Goal: Task Accomplishment & Management: Use online tool/utility

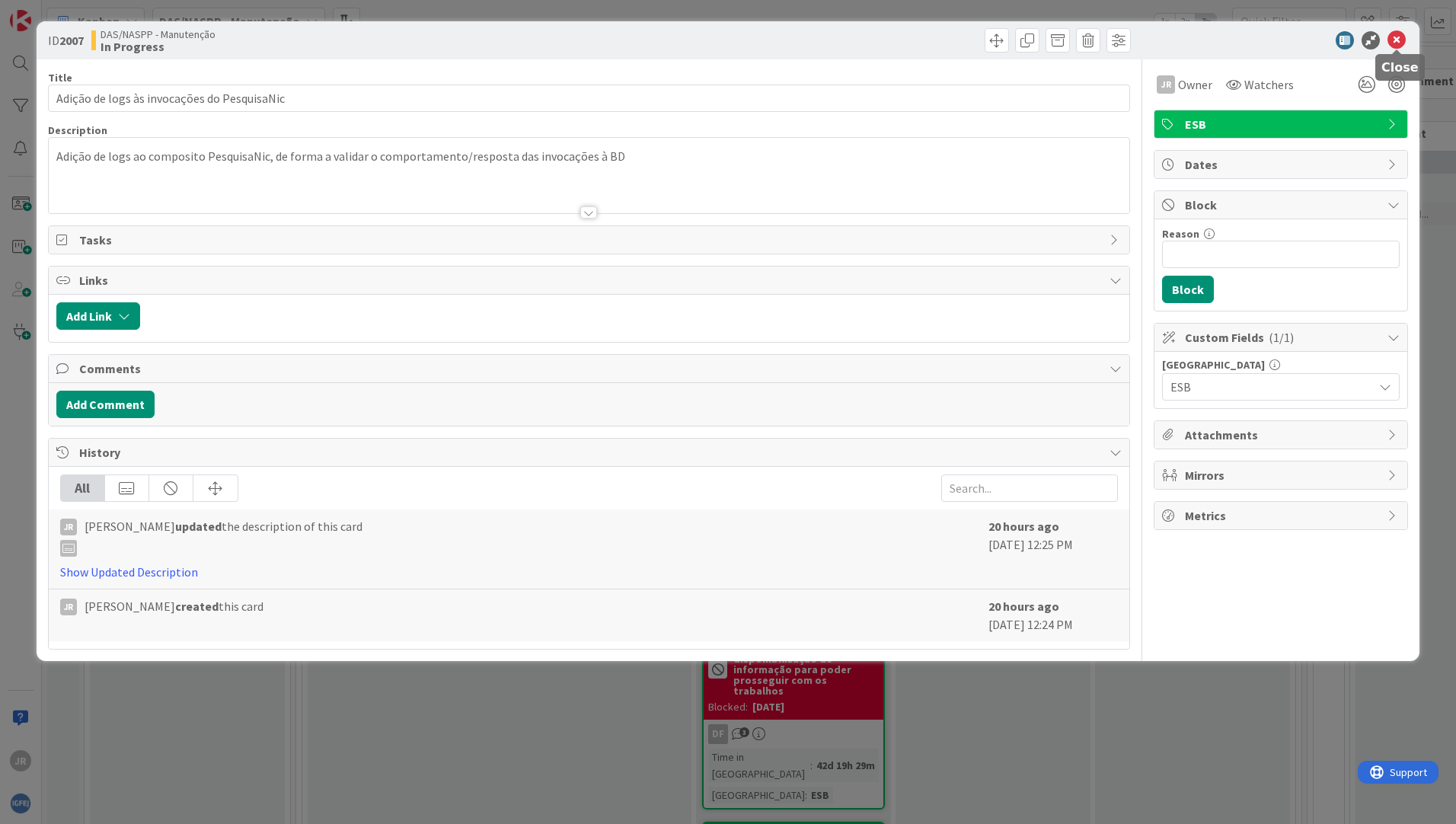
click at [1404, 33] on icon at bounding box center [1396, 40] width 18 height 18
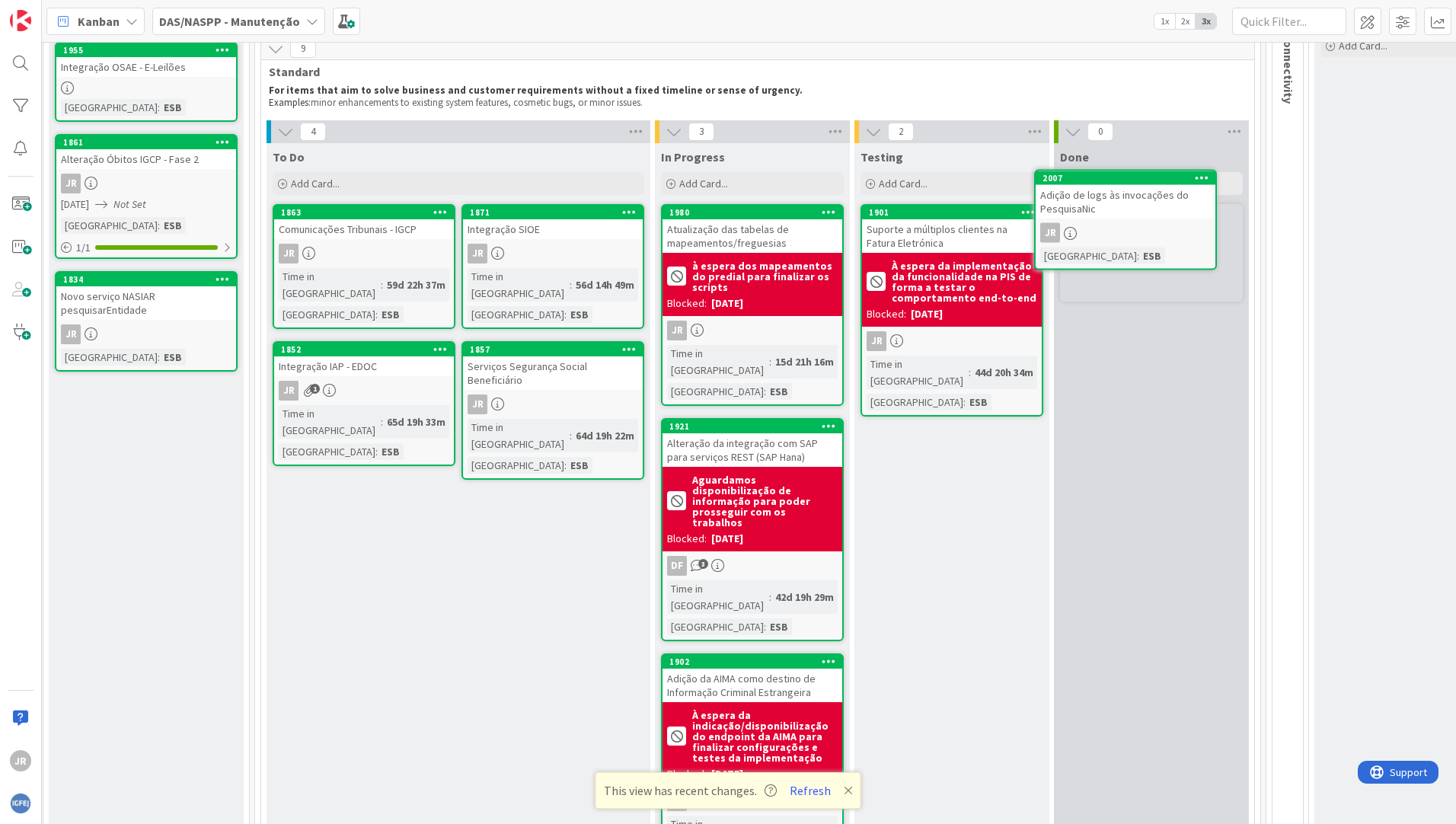
scroll to position [119, 41]
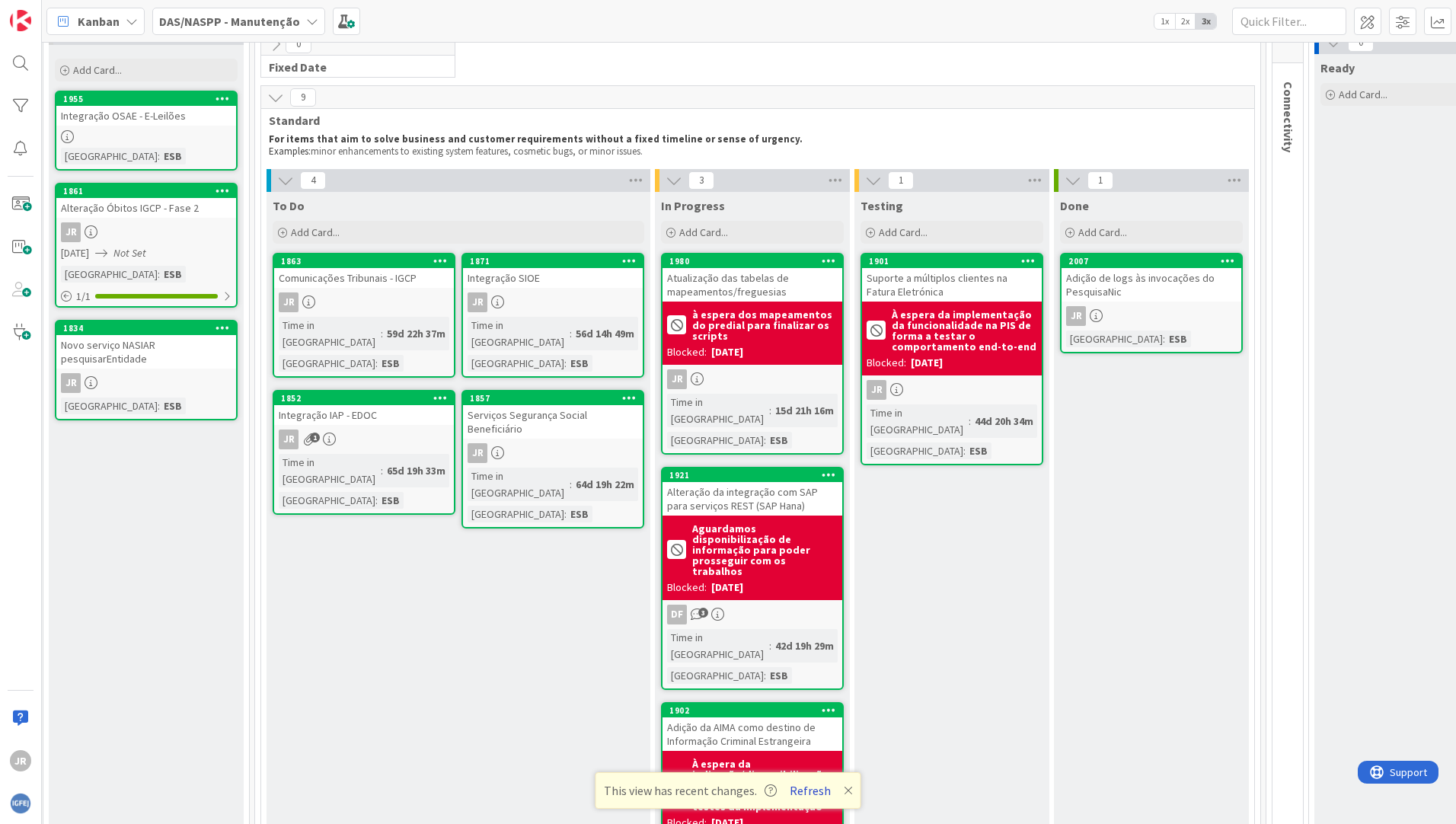
click at [798, 793] on button "Refresh" at bounding box center [810, 791] width 52 height 20
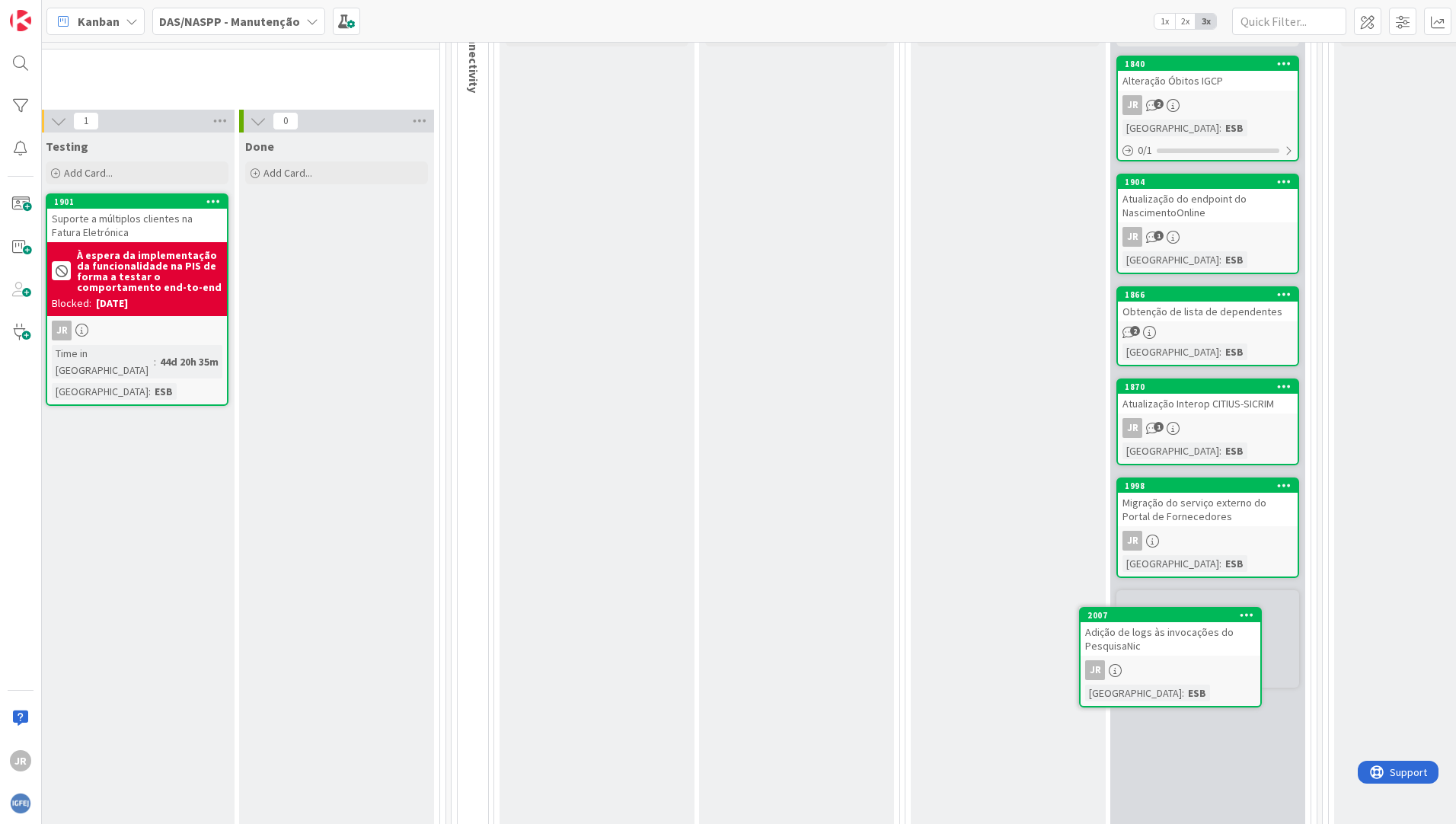
scroll to position [189, 856]
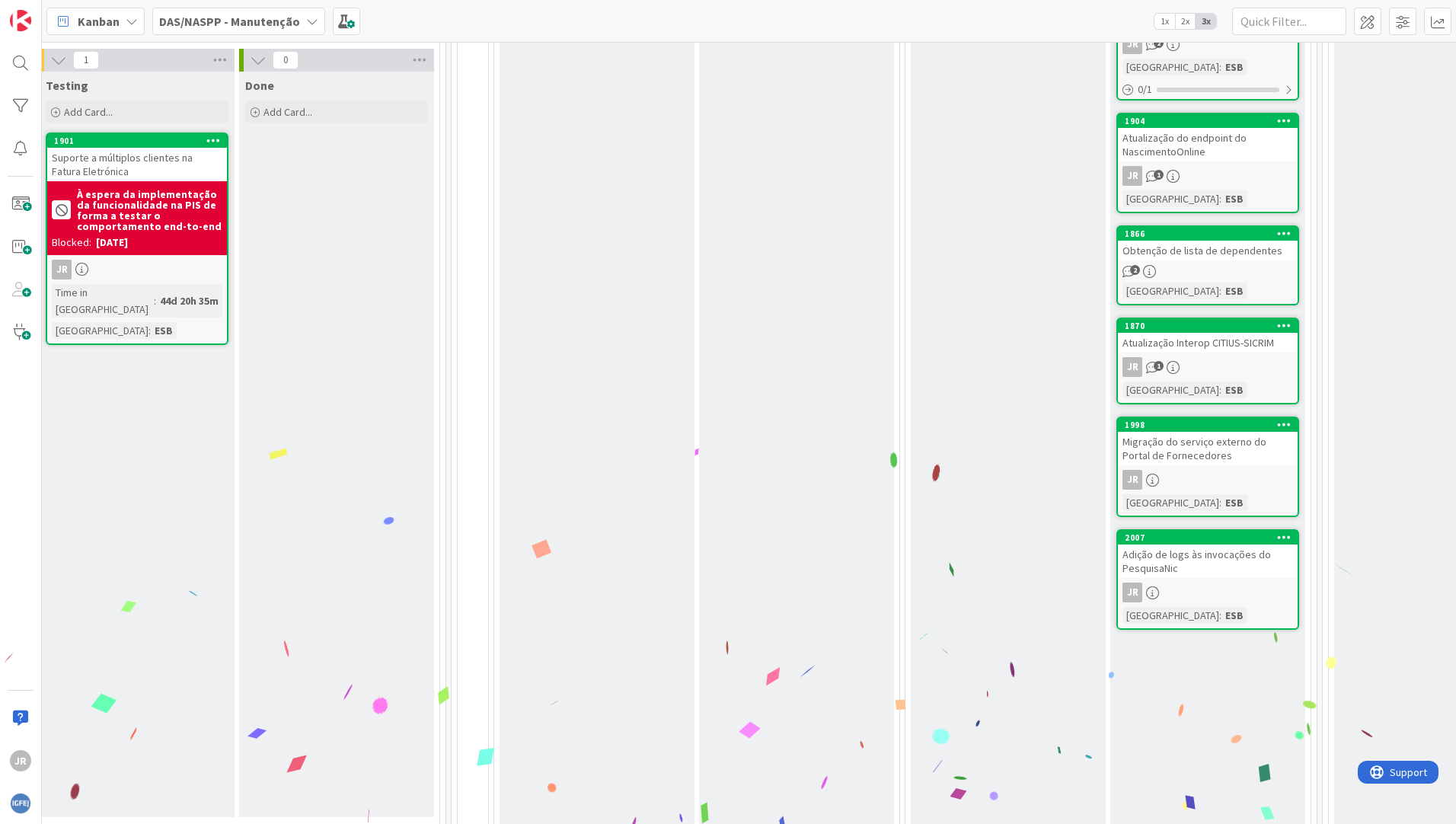
drag, startPoint x: 710, startPoint y: 812, endPoint x: 791, endPoint y: 812, distance: 81.0
click at [791, 812] on div "6 Integration Environment 0 Connectivity 0 Deployment 0 Ready Add Card... 0 Don…" at bounding box center [884, 351] width 871 height 1090
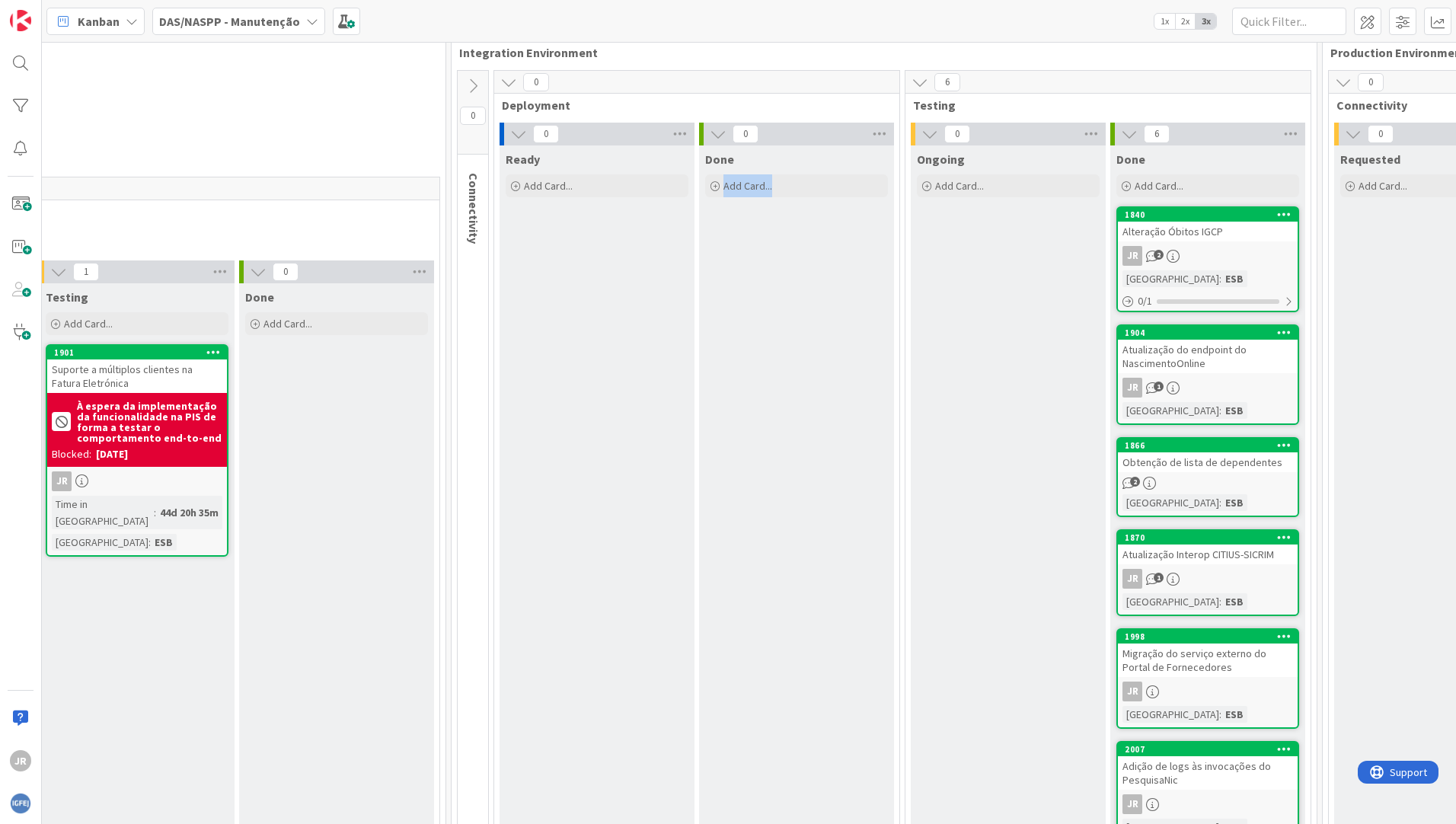
scroll to position [0, 856]
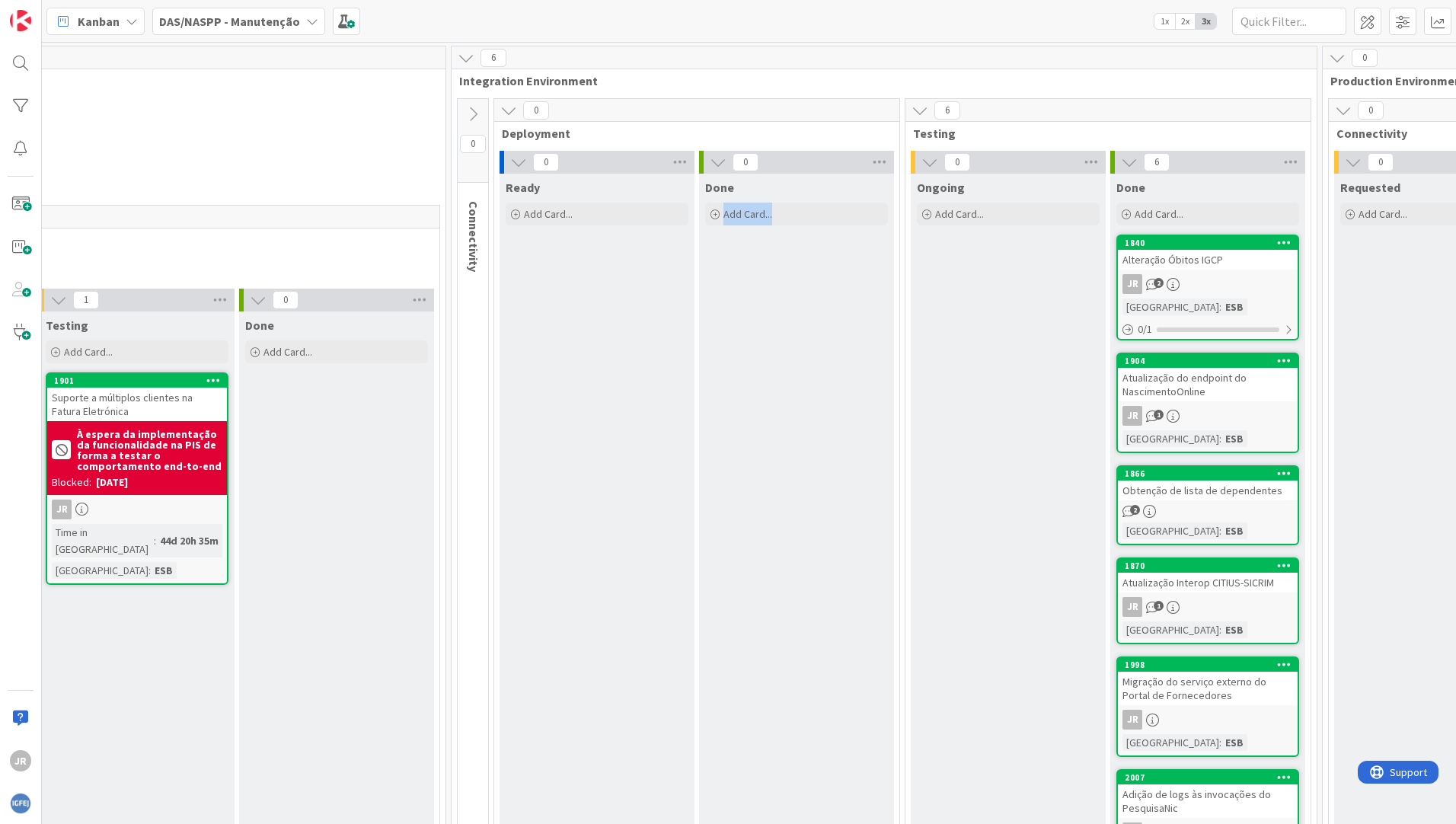
click at [796, 486] on div "Done Add Card..." at bounding box center [796, 643] width 195 height 937
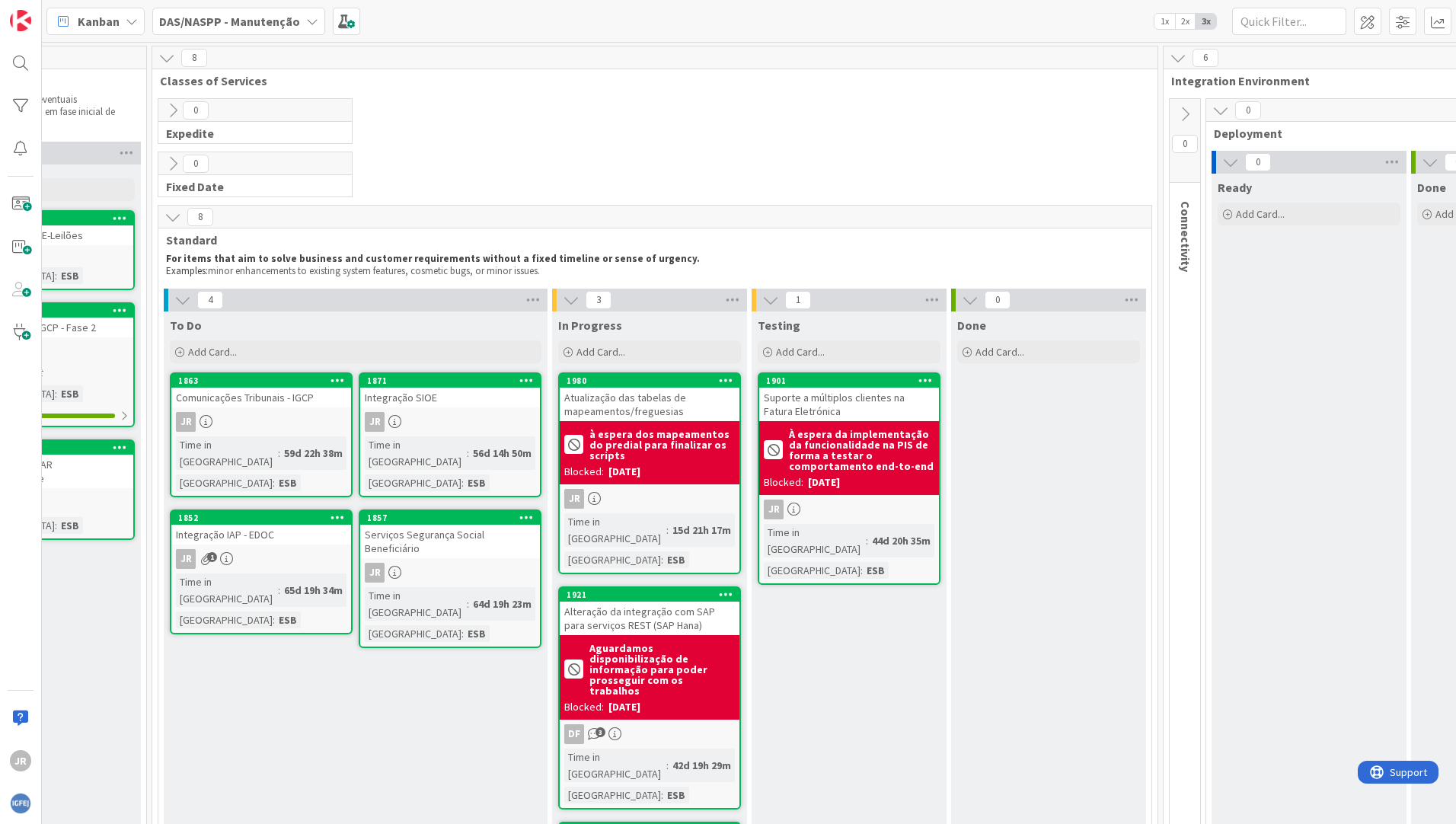
scroll to position [0, 0]
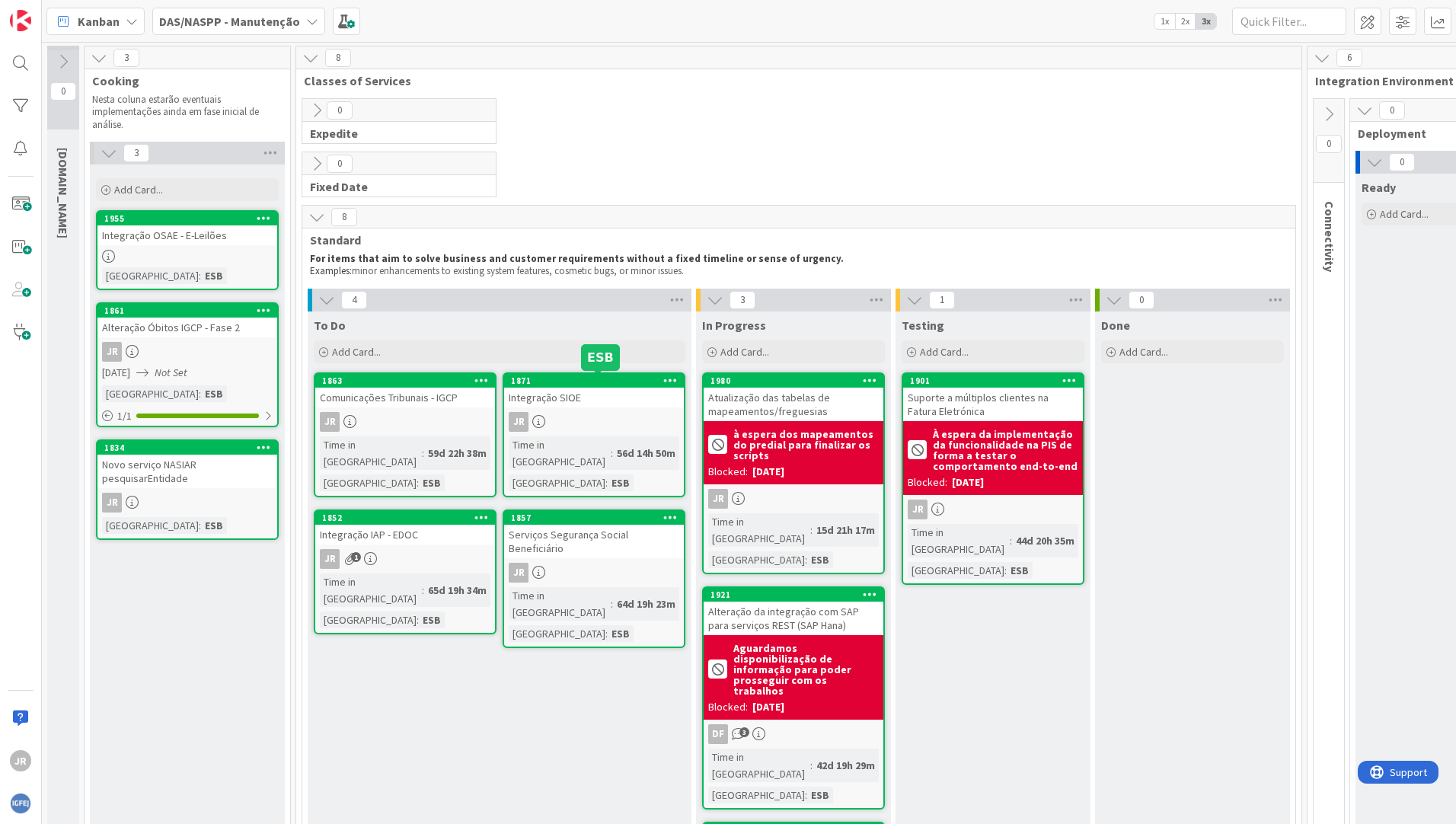
click at [626, 383] on div "1871" at bounding box center [597, 381] width 173 height 11
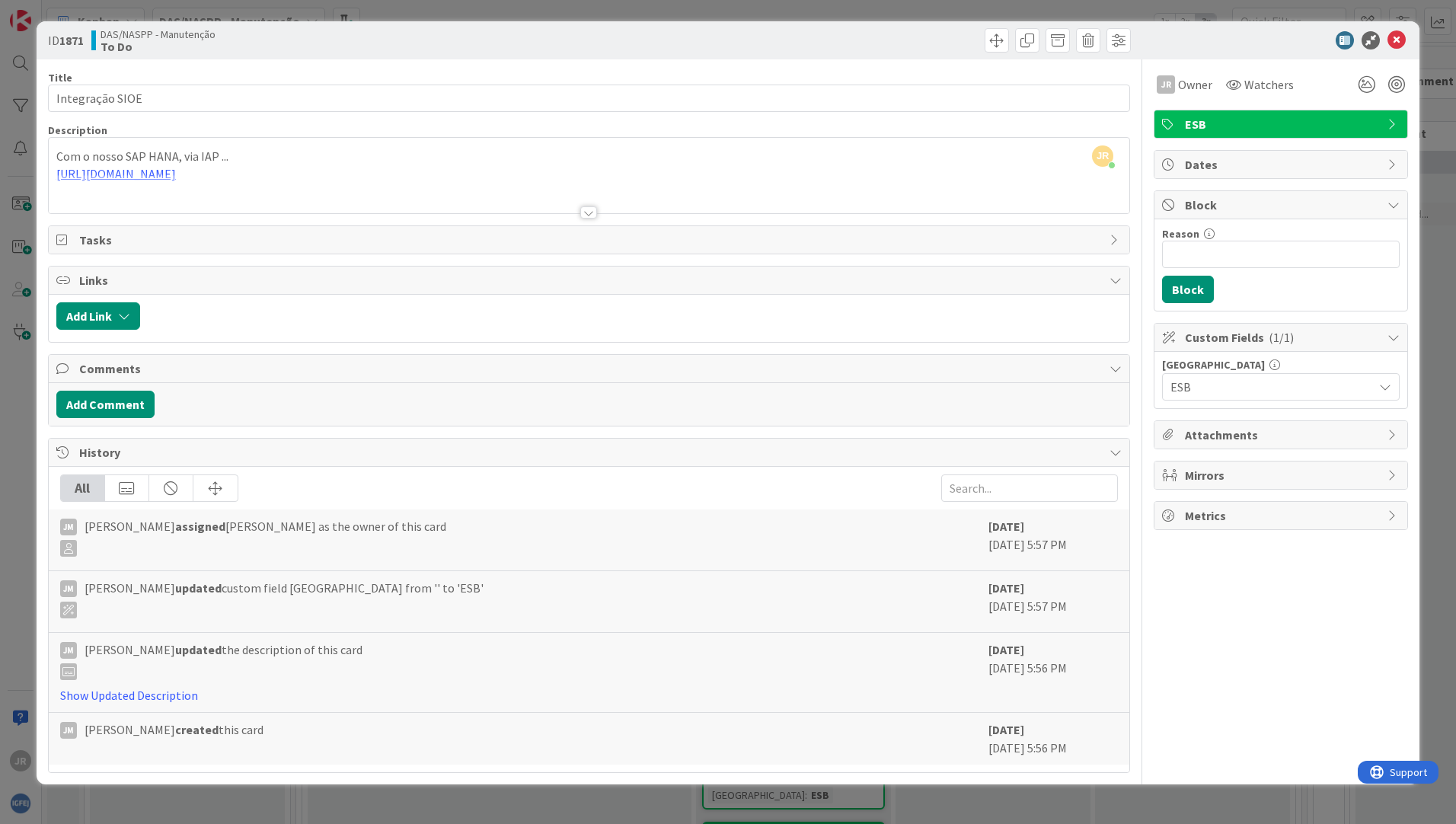
click at [188, 176] on div at bounding box center [589, 193] width 1080 height 39
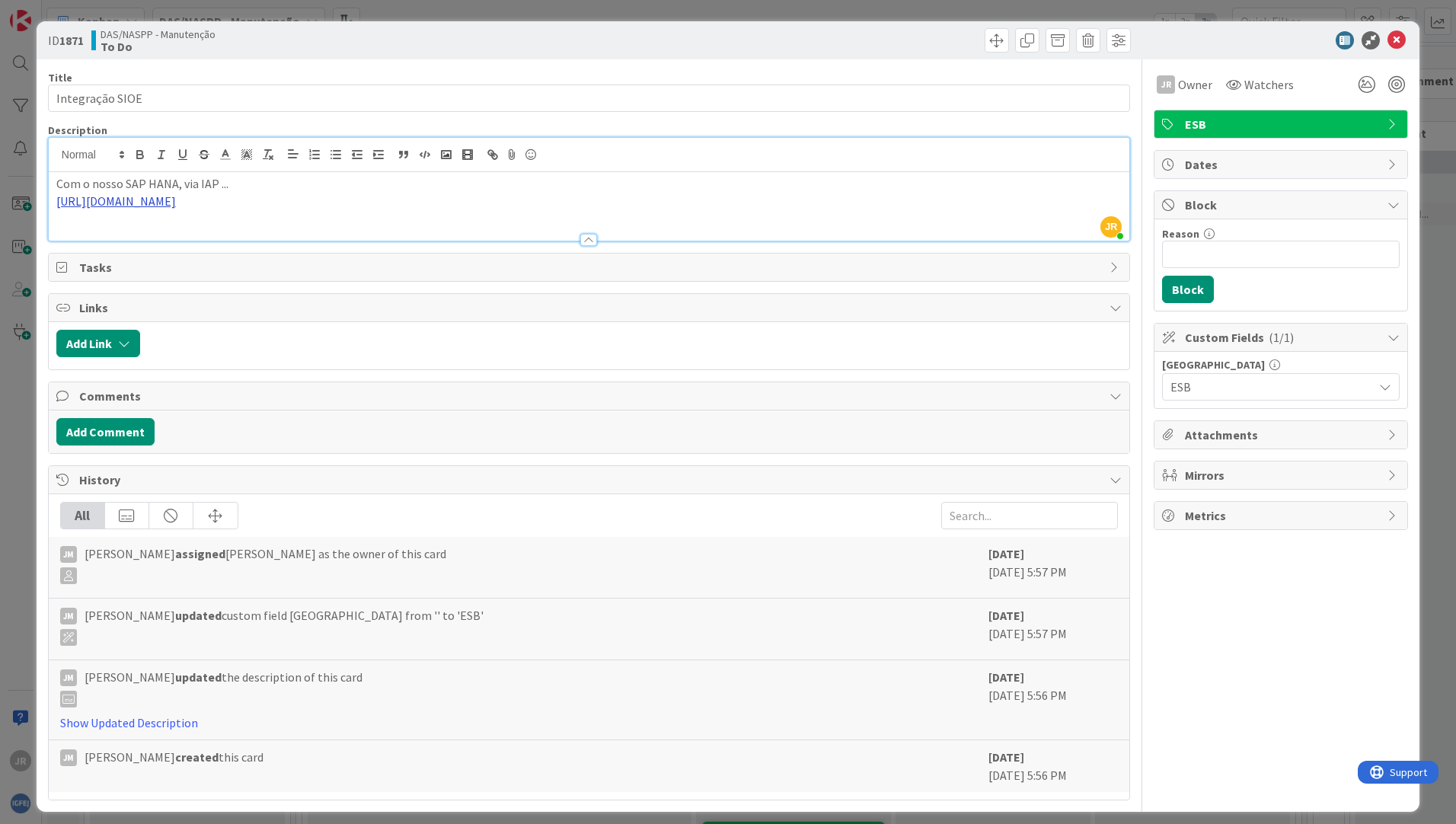
click at [176, 206] on link "https://forge.igfej.mj.pt/issues/7408" at bounding box center [116, 201] width 119 height 15
click at [164, 229] on link "https://forge.igfej.mj.pt/issues/7408" at bounding box center [112, 231] width 104 height 20
